Goal: Task Accomplishment & Management: Manage account settings

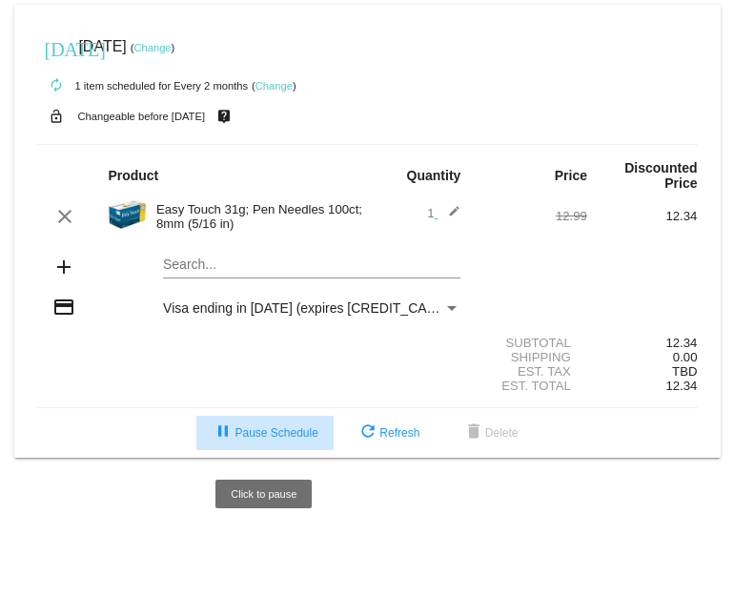
click at [251, 439] on span "pause Pause Schedule" at bounding box center [265, 432] width 106 height 13
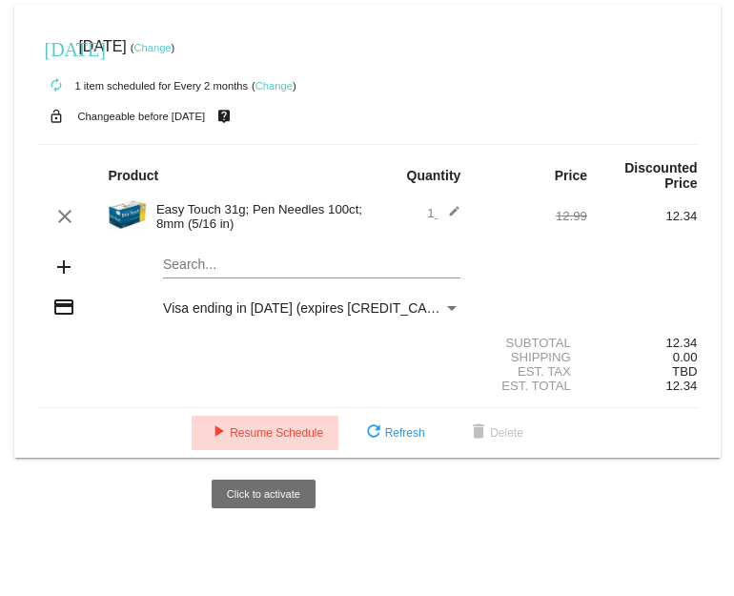
click at [263, 439] on span "play_arrow Resume Schedule" at bounding box center [265, 432] width 116 height 13
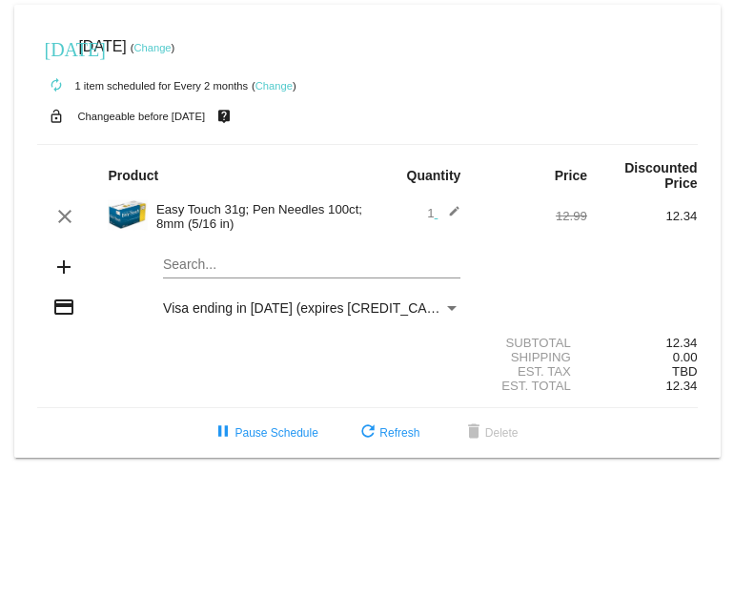
click at [274, 85] on link "Change" at bounding box center [273, 85] width 37 height 11
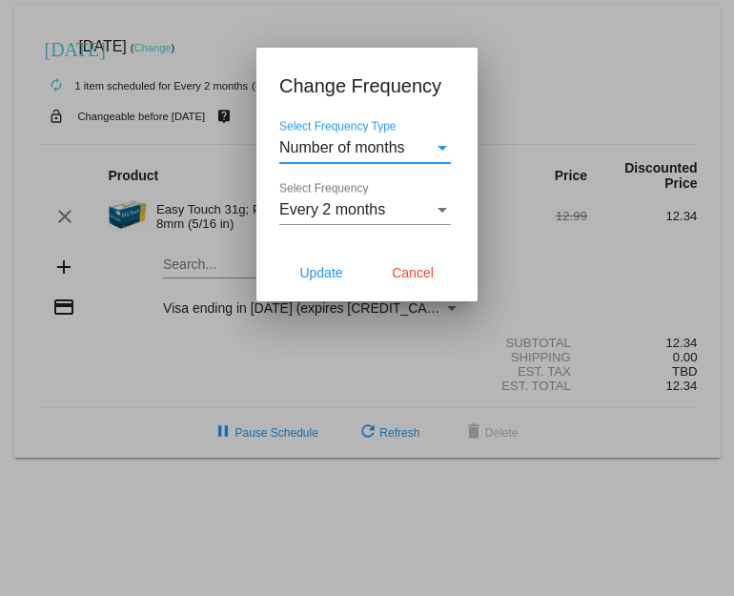
click at [441, 209] on div "Select Frequency" at bounding box center [443, 210] width 10 height 5
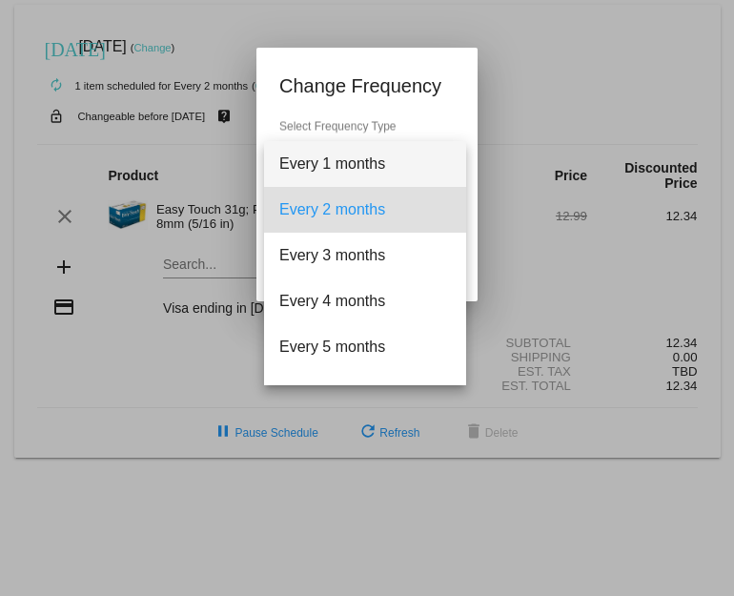
click at [327, 165] on span "Every 1 months" at bounding box center [365, 164] width 172 height 46
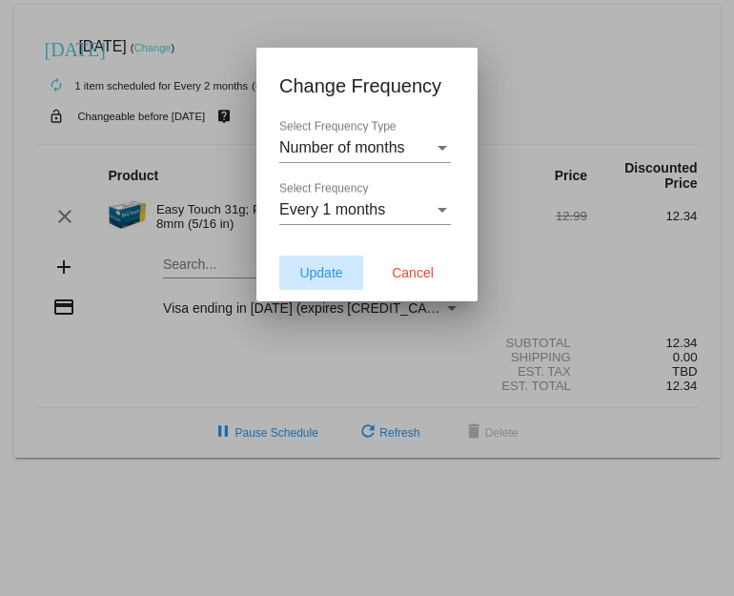
click at [315, 275] on span "Update" at bounding box center [320, 272] width 43 height 15
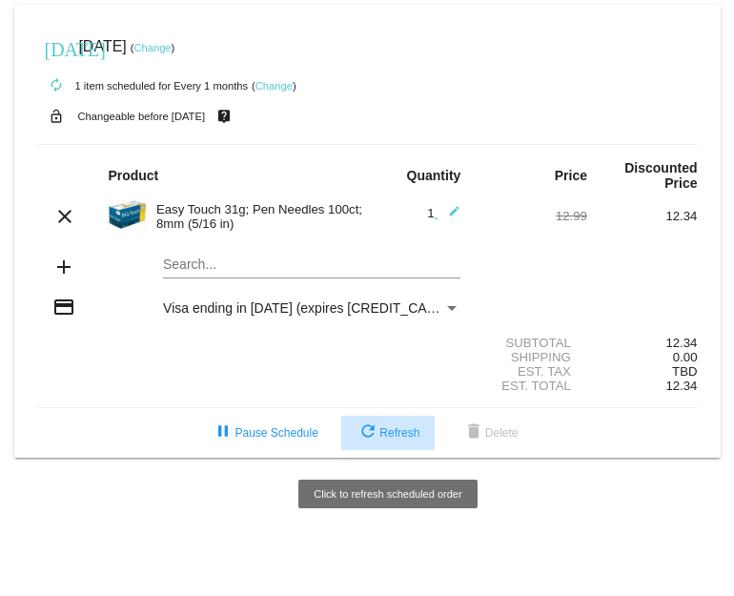
click at [395, 434] on span "refresh Refresh" at bounding box center [388, 432] width 63 height 13
drag, startPoint x: 382, startPoint y: 446, endPoint x: 370, endPoint y: 438, distance: 15.1
click at [370, 438] on button "refresh Refresh" at bounding box center [387, 433] width 93 height 34
